Goal: Subscribe to service/newsletter

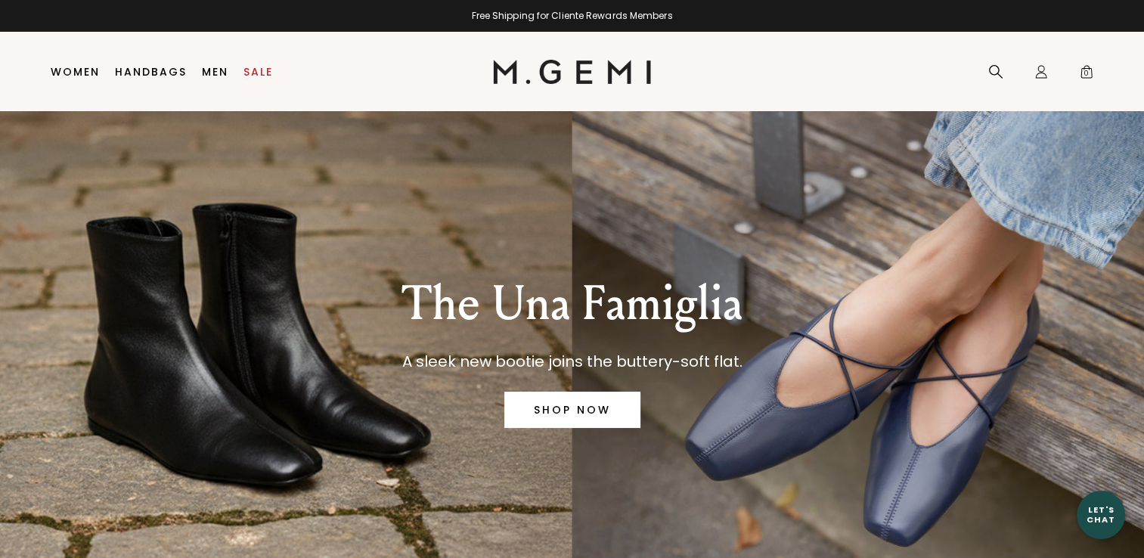
click at [584, 410] on link "SHOP NOW" at bounding box center [572, 410] width 136 height 36
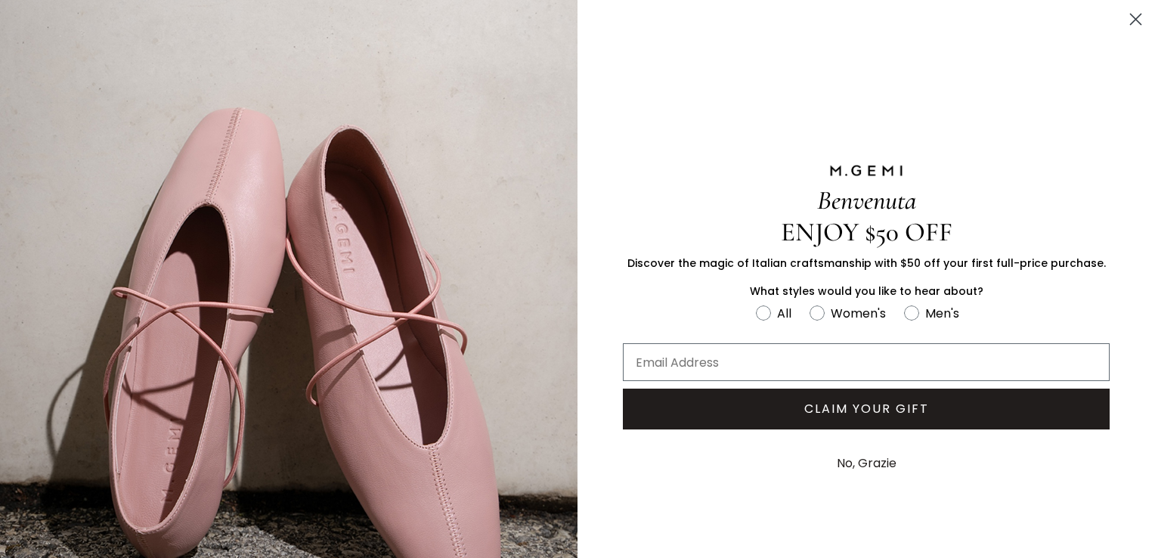
click at [664, 519] on div "Benvenuta ENJOY $50 OFF Discover the magic of Italian craftsmanship with $50 of…" at bounding box center [865, 323] width 577 height 646
click at [671, 385] on div "CLAIM YOUR GIFT" at bounding box center [865, 409] width 577 height 56
click at [671, 358] on input "Email Address" at bounding box center [866, 362] width 487 height 38
type input "ainock@att.net"
click at [810, 313] on circle "FULLSCREEN Form" at bounding box center [817, 312] width 14 height 14
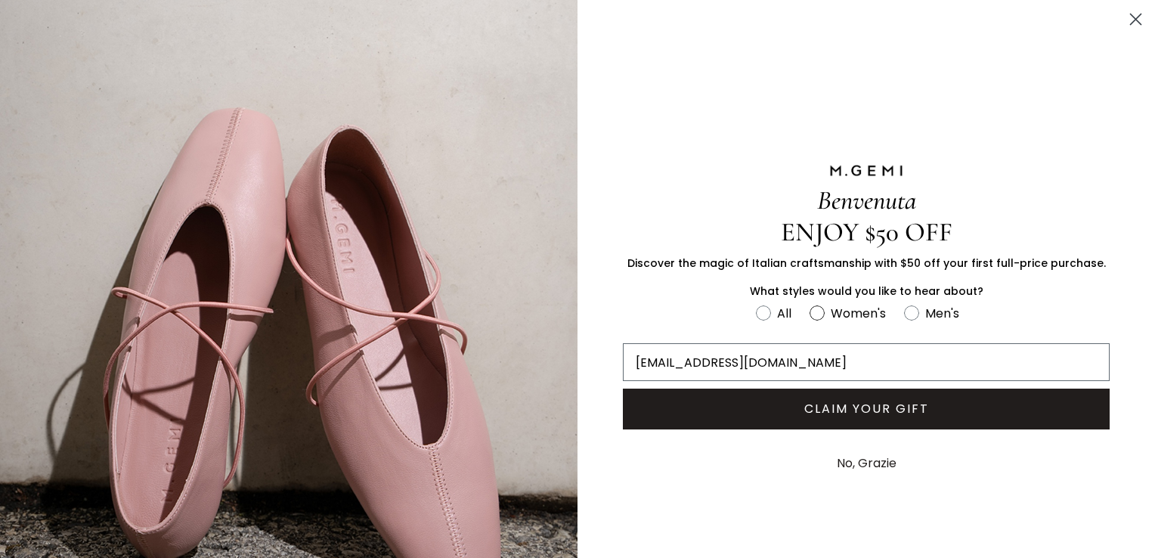
click at [756, 303] on input "Women's" at bounding box center [755, 302] width 1 height 1
radio input "true"
click at [819, 404] on button "CLAIM YOUR GIFT" at bounding box center [866, 409] width 487 height 41
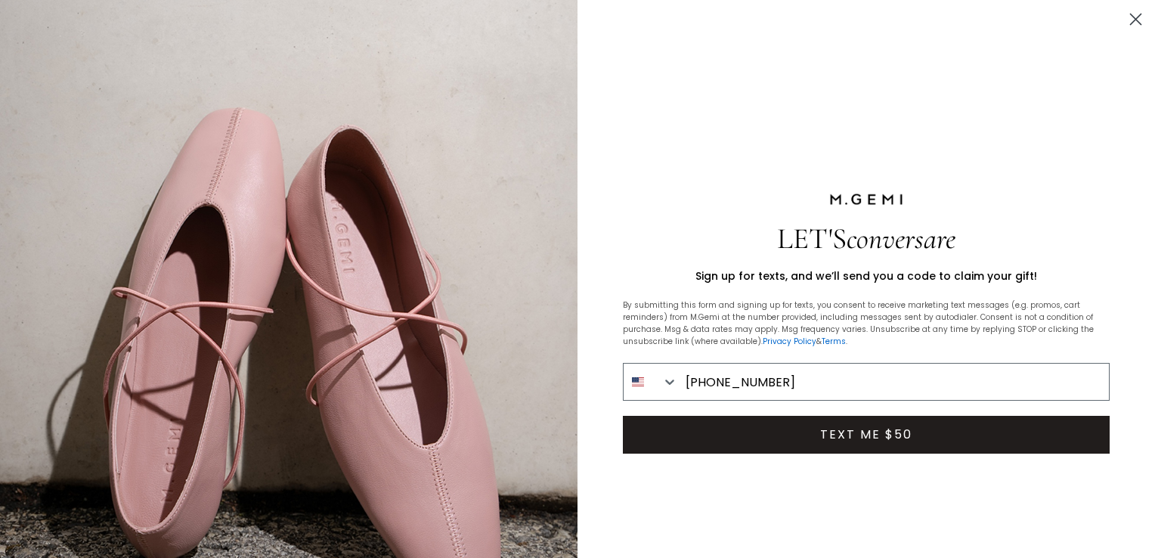
type input "857-939-4266"
click at [830, 440] on button "TEXT ME $50" at bounding box center [866, 435] width 487 height 38
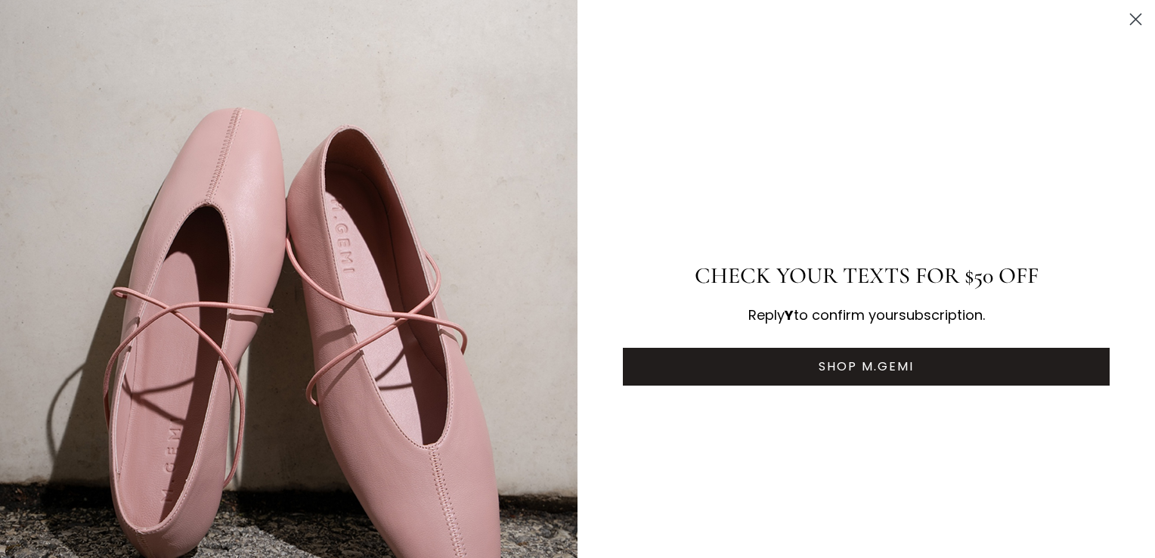
click at [836, 366] on button "SHOP M.GEMI" at bounding box center [866, 367] width 487 height 38
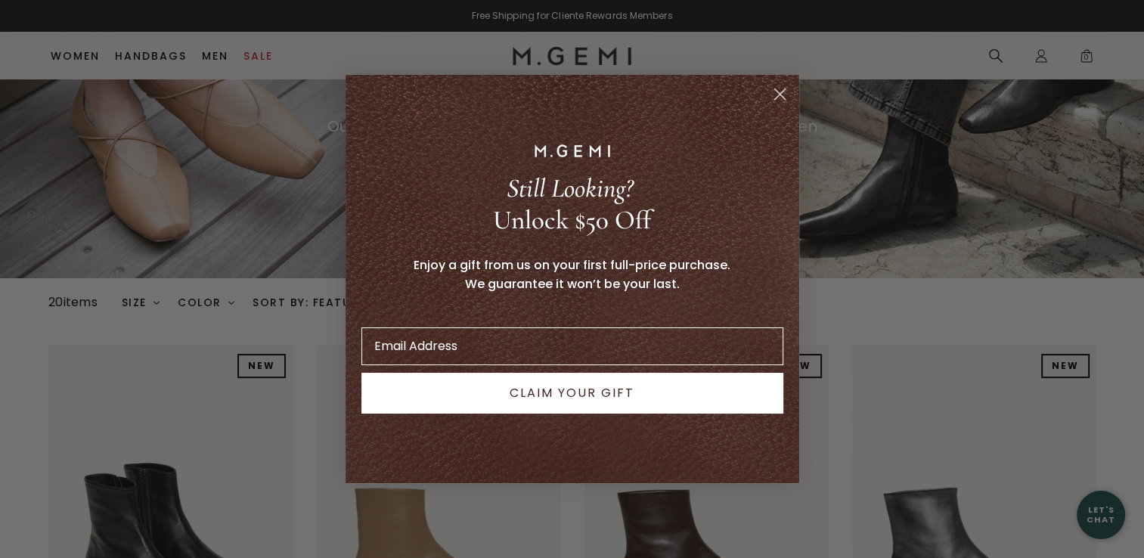
scroll to position [246, 0]
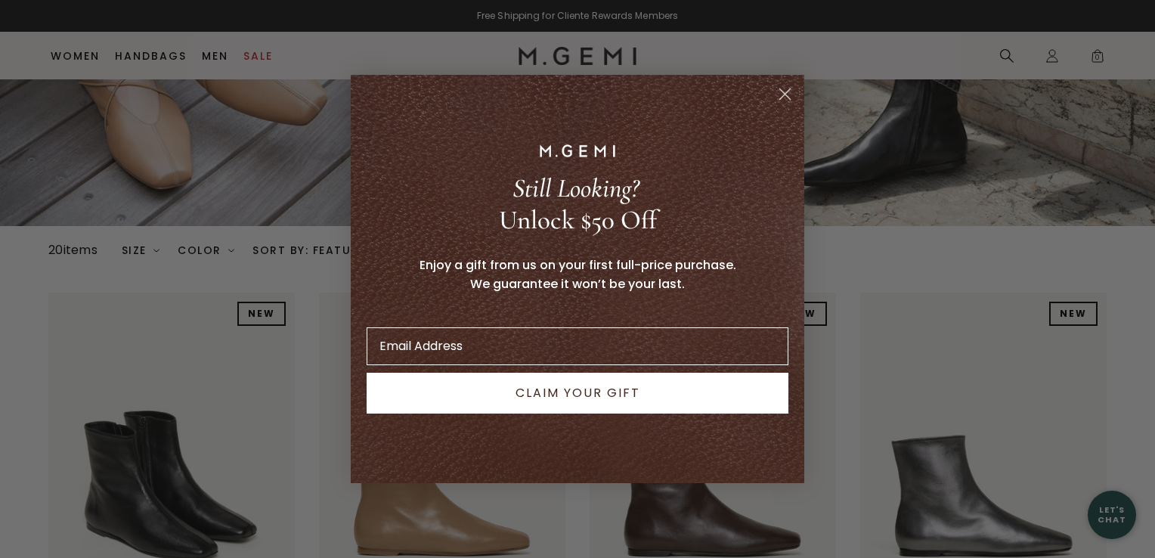
drag, startPoint x: 1154, startPoint y: 45, endPoint x: 1154, endPoint y: 112, distance: 67.3
click at [1154, 112] on html "Accessibility Screen-Reader Guide, Feedback, and Issue Reporting | New window i…" at bounding box center [577, 33] width 1155 height 558
click at [789, 100] on circle "Close dialog" at bounding box center [784, 94] width 25 height 25
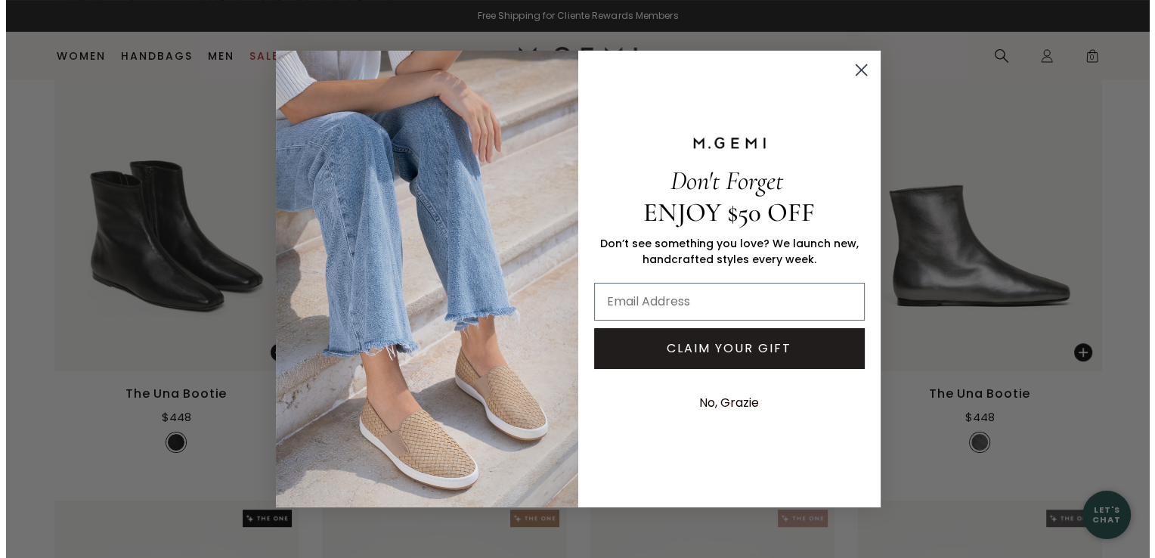
scroll to position [496, 0]
